Goal: Task Accomplishment & Management: Manage account settings

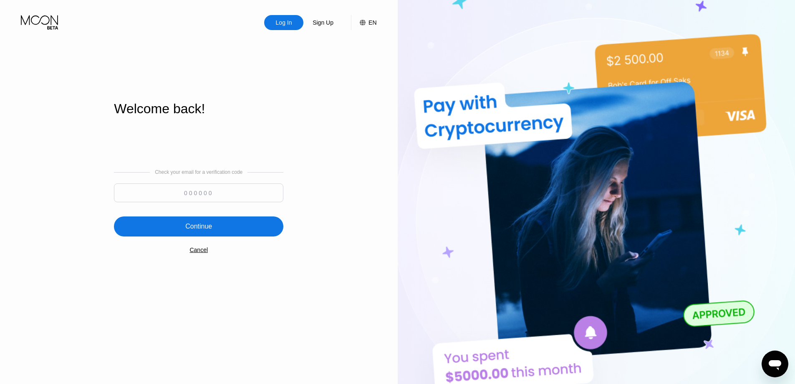
click at [208, 190] on input at bounding box center [199, 192] width 170 height 19
paste input "625681"
type input "625681"
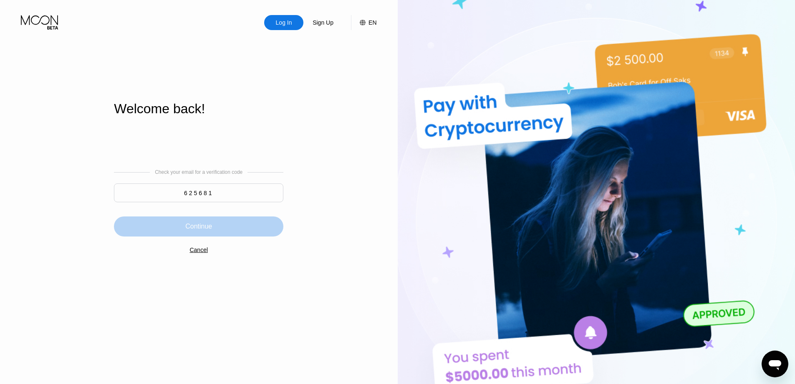
click at [205, 230] on div "Continue" at bounding box center [198, 226] width 27 height 8
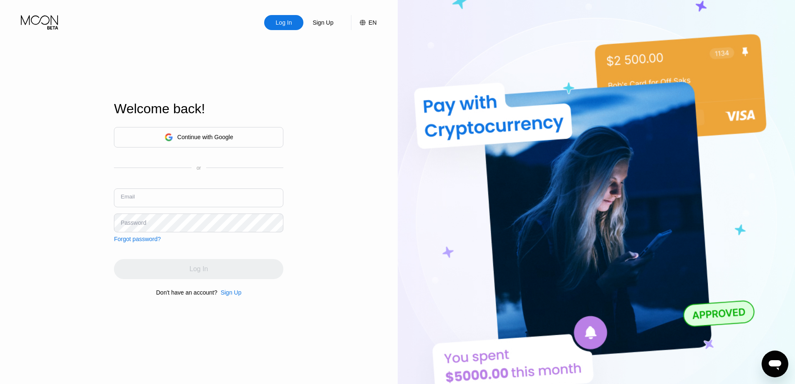
click at [171, 202] on input "text" at bounding box center [199, 197] width 170 height 19
type input "[EMAIL_ADDRESS][DOMAIN_NAME]"
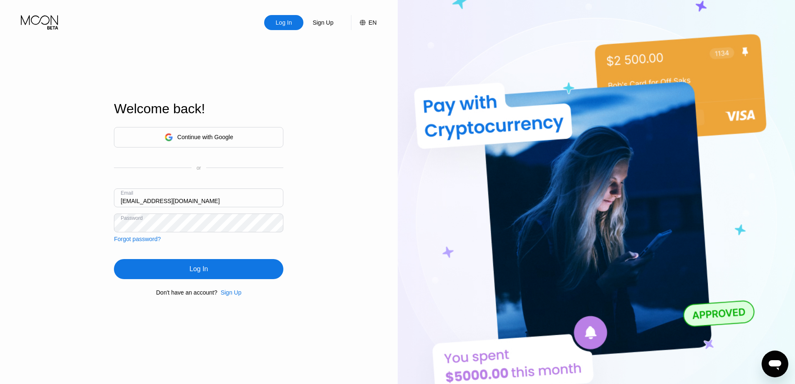
click at [182, 275] on div "Log In" at bounding box center [199, 269] width 170 height 20
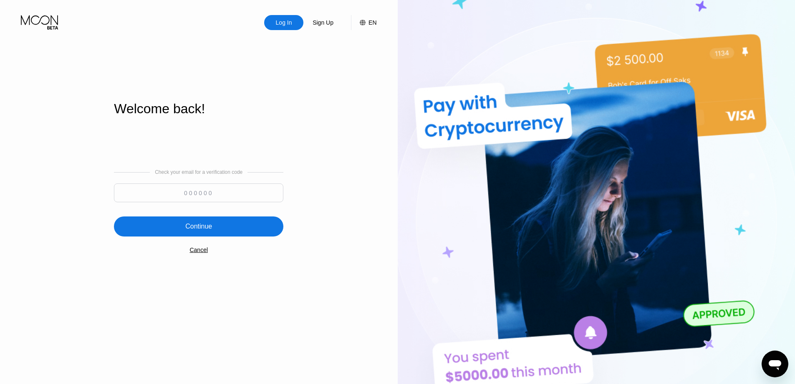
click at [202, 197] on input at bounding box center [199, 192] width 170 height 19
paste input "460360"
type input "460360"
click at [226, 227] on div "Continue" at bounding box center [199, 226] width 170 height 20
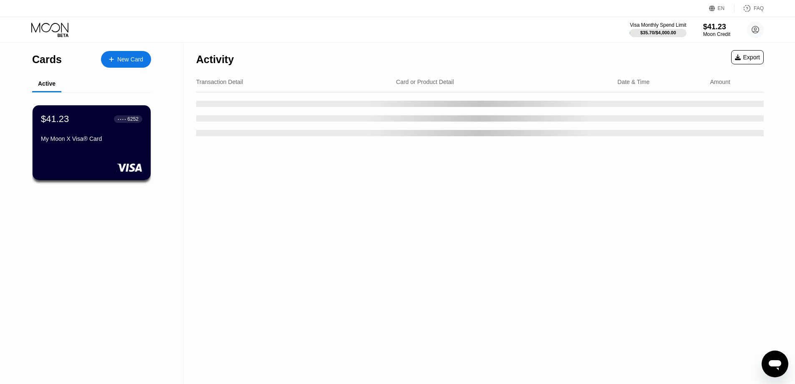
click at [359, 219] on div "Activity Export Transaction Detail Card or Product Detail Date & Time Amount" at bounding box center [480, 213] width 593 height 341
